Goal: Check status: Check status

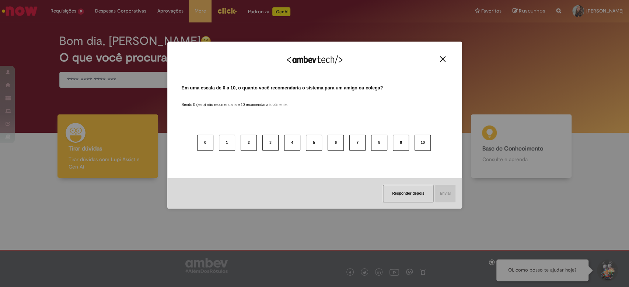
click at [440, 59] on img "Close" at bounding box center [443, 59] width 6 height 6
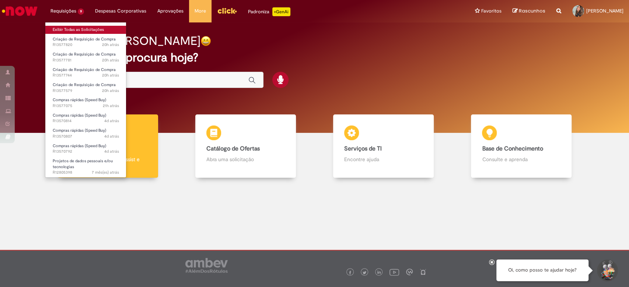
click at [82, 29] on link "Exibir Todas as Solicitações" at bounding box center [85, 30] width 81 height 8
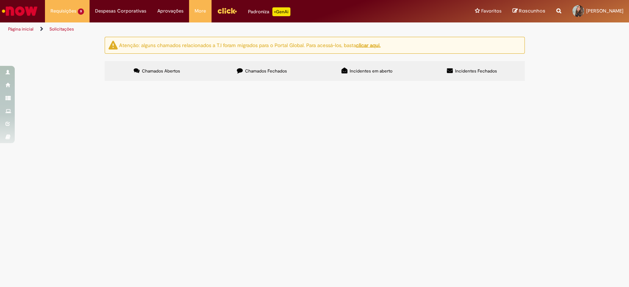
click at [0, 0] on span "Limpeza LPC" at bounding box center [0, 0] width 0 height 0
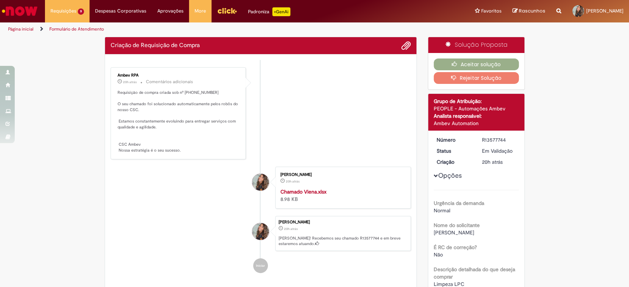
click at [192, 91] on p "Requisição de compra criada sob nº [PHONE_NUMBER] O seu chamado foi solucionado…" at bounding box center [179, 122] width 123 height 64
copy p "0081931085"
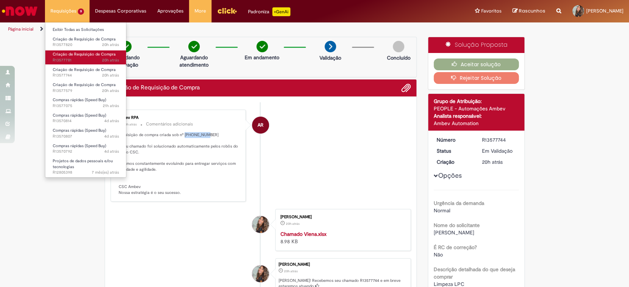
click at [75, 59] on span "20h atrás 20 horas atrás R13577781" at bounding box center [86, 60] width 66 height 6
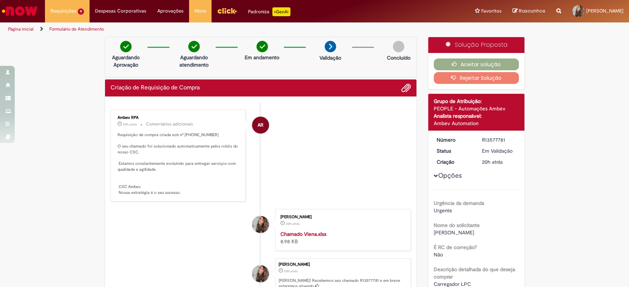
click at [188, 91] on div "Criação de Requisição de Compra Enviar AR Ambev RPA 20h atrás 20 horas atrás Co…" at bounding box center [261, 207] width 312 height 257
click at [188, 91] on h2 "Criação de Requisição de Compra" at bounding box center [155, 88] width 89 height 7
copy h2 "Compra"
drag, startPoint x: 189, startPoint y: 140, endPoint x: 187, endPoint y: 129, distance: 11.3
click at [187, 129] on div "Ambev RPA 20h atrás 20 horas atrás Comentários adicionais Requisição de compra …" at bounding box center [178, 156] width 131 height 88
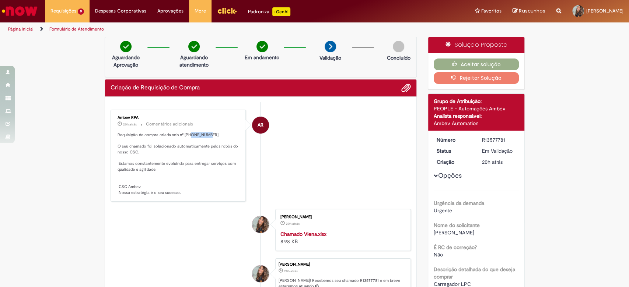
click at [187, 129] on div "Ambev RPA 20h atrás 20 horas atrás Comentários adicionais Requisição de compra …" at bounding box center [178, 156] width 131 height 88
copy p "0081931086"
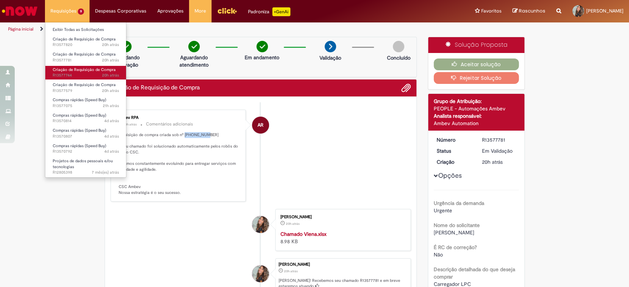
click at [76, 77] on span "20h atrás 20 horas atrás R13577744" at bounding box center [86, 76] width 66 height 6
